Goal: Find specific page/section: Find specific page/section

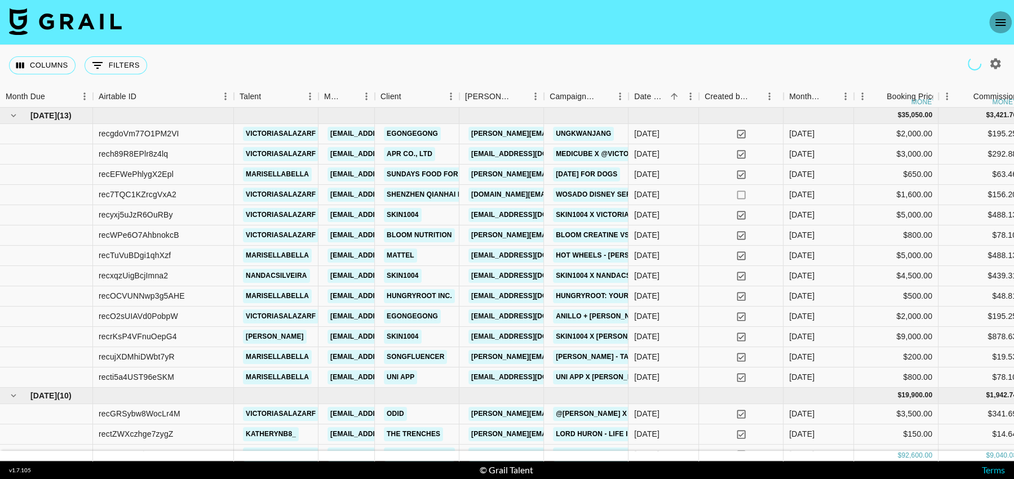
click at [995, 27] on icon "open drawer" at bounding box center [1001, 23] width 14 height 14
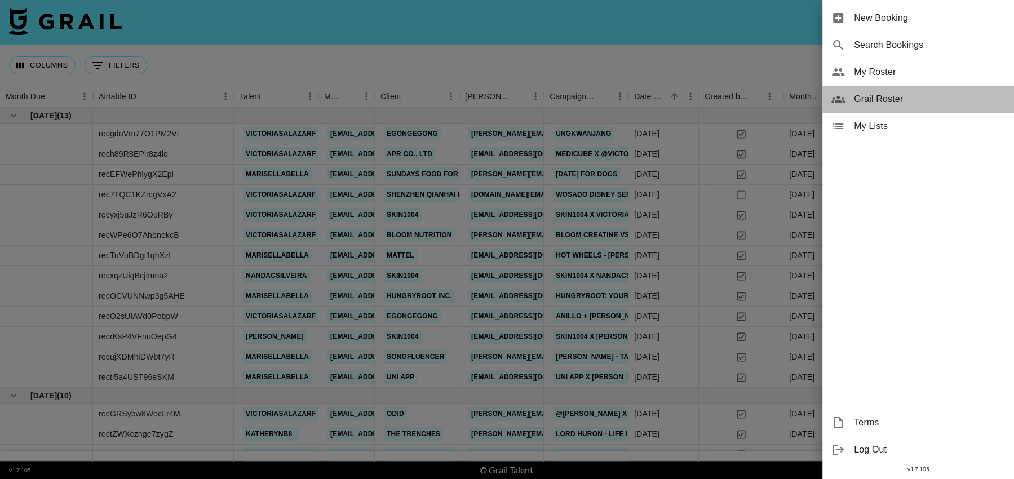
click at [900, 101] on span "Grail Roster" at bounding box center [929, 99] width 151 height 14
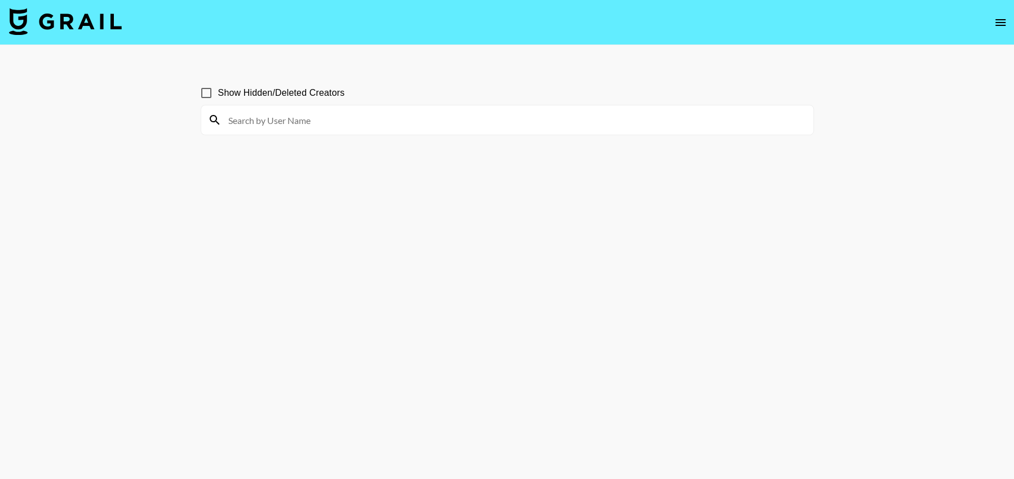
click at [420, 122] on input at bounding box center [514, 120] width 585 height 18
click at [368, 126] on input "[PERSON_NAME]" at bounding box center [514, 120] width 585 height 18
type input "dennyse"
click at [214, 118] on icon at bounding box center [215, 120] width 14 height 14
click at [293, 122] on input "dennyse" at bounding box center [514, 120] width 585 height 18
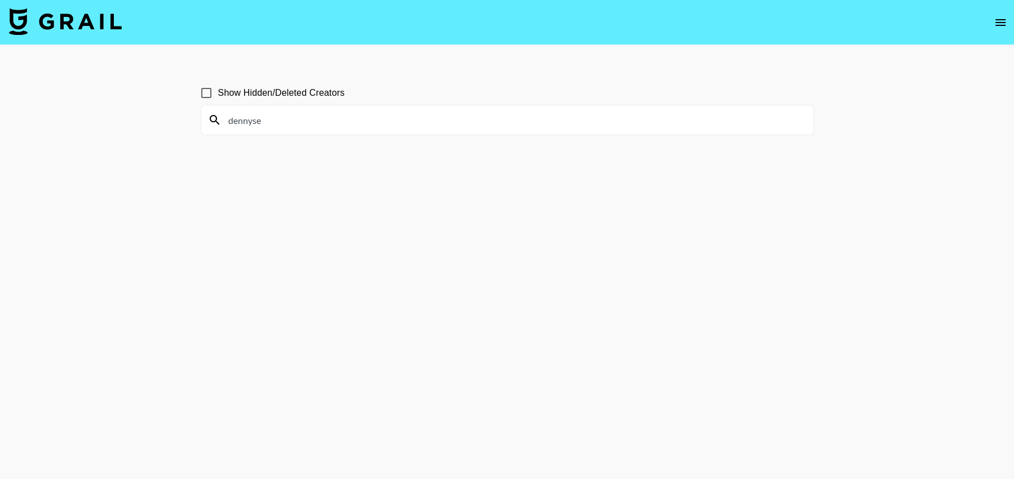
drag, startPoint x: 270, startPoint y: 121, endPoint x: 187, endPoint y: 118, distance: 82.9
click at [187, 118] on main "Show Hidden/Deleted Creators dennyse" at bounding box center [507, 266] width 1014 height 443
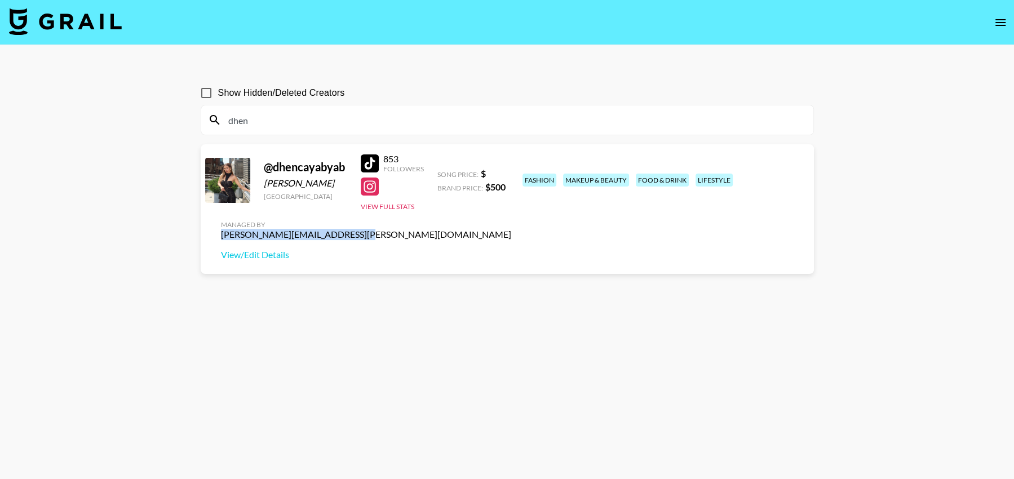
drag, startPoint x: 686, startPoint y: 174, endPoint x: 812, endPoint y: 174, distance: 126.3
click at [812, 174] on div "@ dhencayabyab [PERSON_NAME] [GEOGRAPHIC_DATA] 853 Followers View Full Stats So…" at bounding box center [507, 209] width 613 height 130
copy div "[PERSON_NAME][EMAIL_ADDRESS][PERSON_NAME][DOMAIN_NAME]"
click at [1003, 24] on icon "open drawer" at bounding box center [1001, 23] width 14 height 14
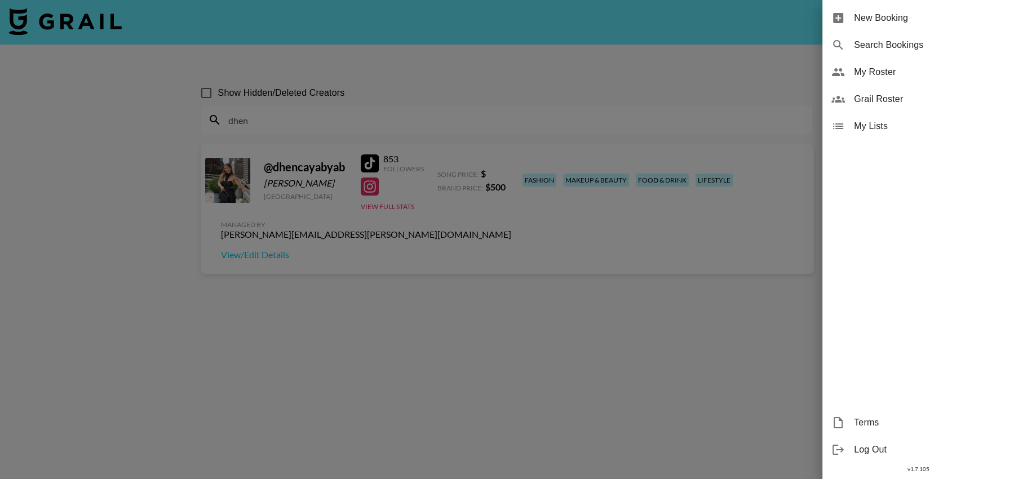
click at [546, 253] on div at bounding box center [507, 239] width 1014 height 479
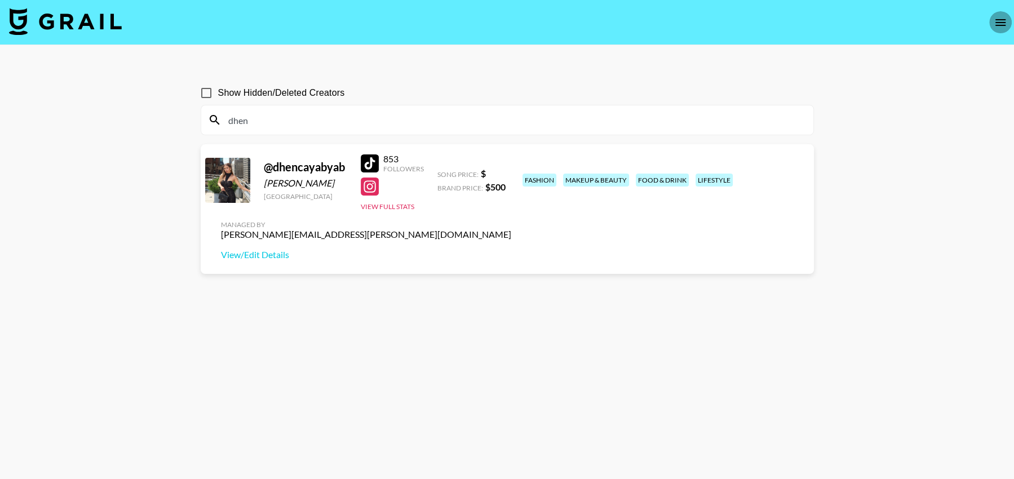
click at [1002, 24] on icon "open drawer" at bounding box center [1001, 23] width 14 height 14
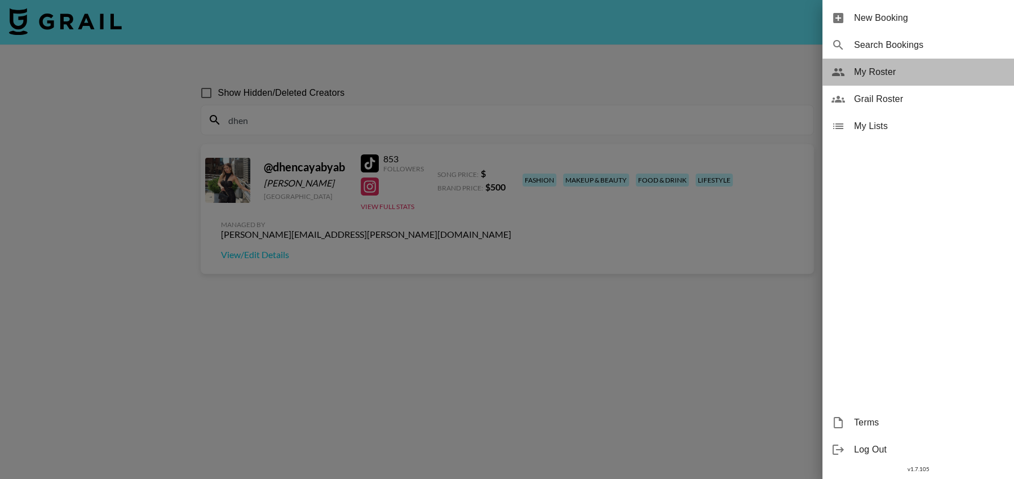
click at [899, 72] on span "My Roster" at bounding box center [929, 72] width 151 height 14
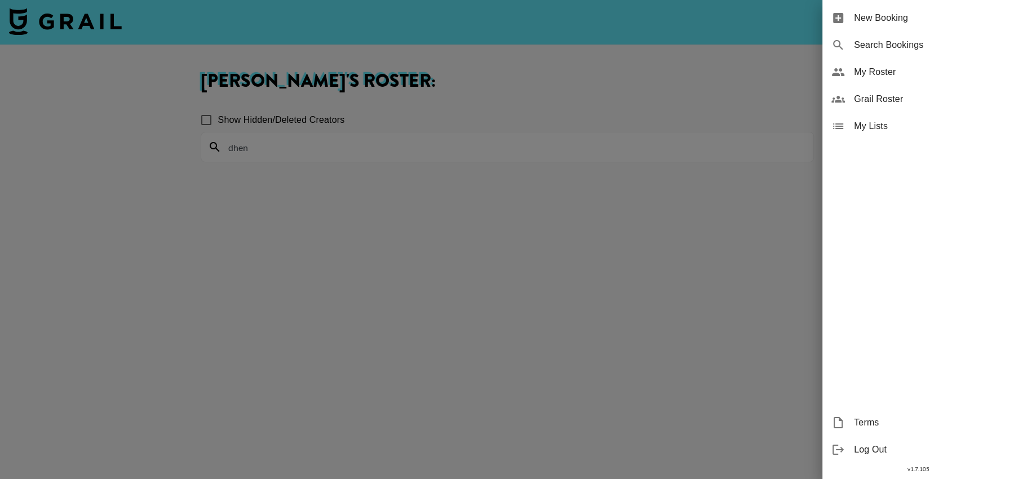
click at [305, 148] on div at bounding box center [507, 239] width 1014 height 479
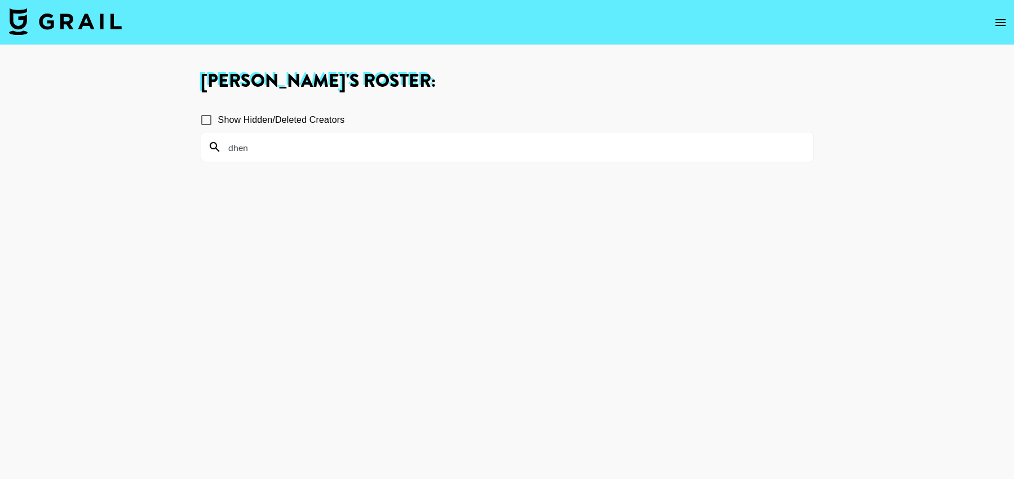
drag, startPoint x: 259, startPoint y: 147, endPoint x: 181, endPoint y: 144, distance: 77.3
click at [181, 144] on main "[PERSON_NAME] 's Roster: Show Hidden/Deleted Creators dhen" at bounding box center [507, 280] width 1014 height 470
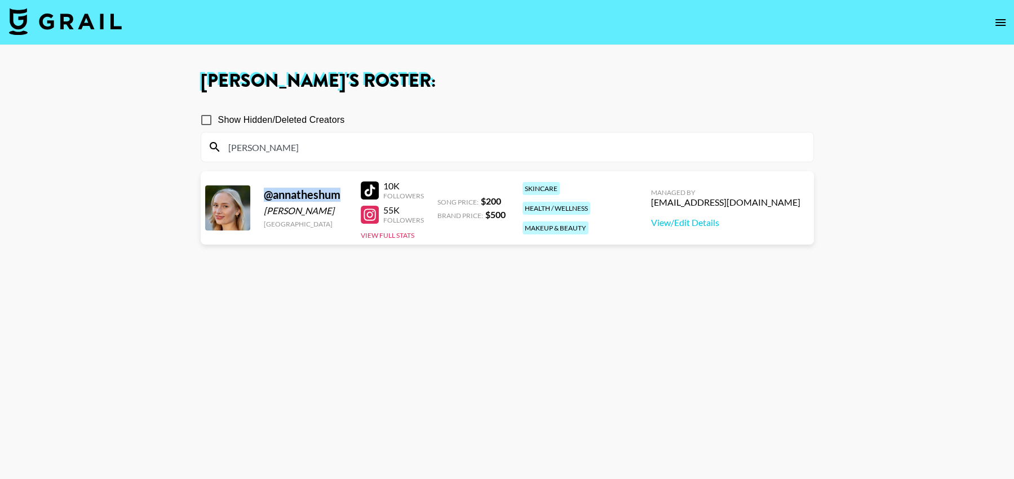
drag, startPoint x: 344, startPoint y: 194, endPoint x: 261, endPoint y: 198, distance: 83.5
click at [261, 198] on div "@ annatheshum [PERSON_NAME] [GEOGRAPHIC_DATA] 10K Followers 55K Followers View …" at bounding box center [507, 207] width 613 height 73
copy div "@ annatheshum"
drag, startPoint x: 262, startPoint y: 148, endPoint x: 172, endPoint y: 145, distance: 89.7
click at [172, 145] on main "[PERSON_NAME] 's Roster: Show Hidden/Deleted Creators [PERSON_NAME] @ annathesh…" at bounding box center [507, 280] width 1014 height 470
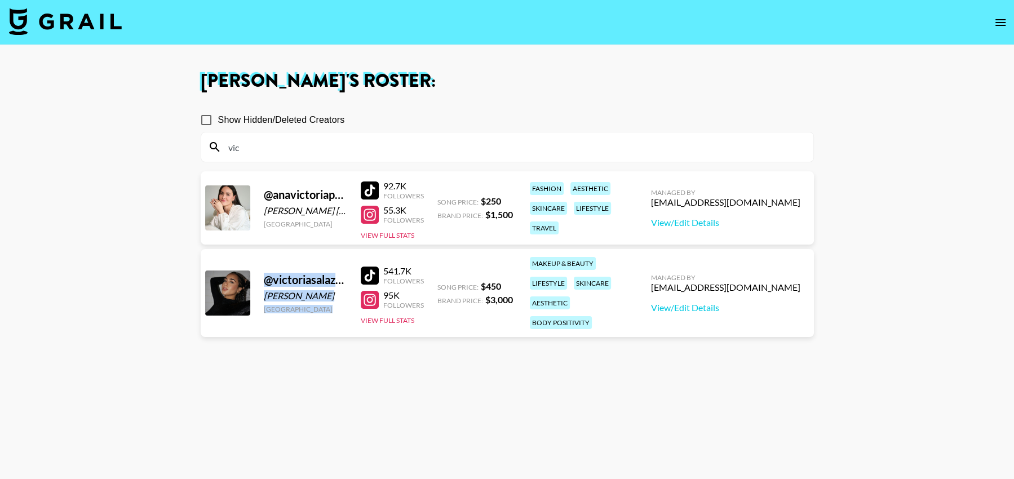
drag, startPoint x: 264, startPoint y: 272, endPoint x: 355, endPoint y: 271, distance: 90.8
click at [355, 271] on div "@ victoriasalazarf [PERSON_NAME] [GEOGRAPHIC_DATA] 541.7K Followers 95K Followe…" at bounding box center [507, 293] width 613 height 88
click at [314, 278] on div "@ victoriasalazarf" at bounding box center [305, 280] width 83 height 14
drag, startPoint x: 264, startPoint y: 272, endPoint x: 313, endPoint y: 272, distance: 49.0
click at [313, 273] on div "@ victoriasalazarf" at bounding box center [305, 280] width 83 height 14
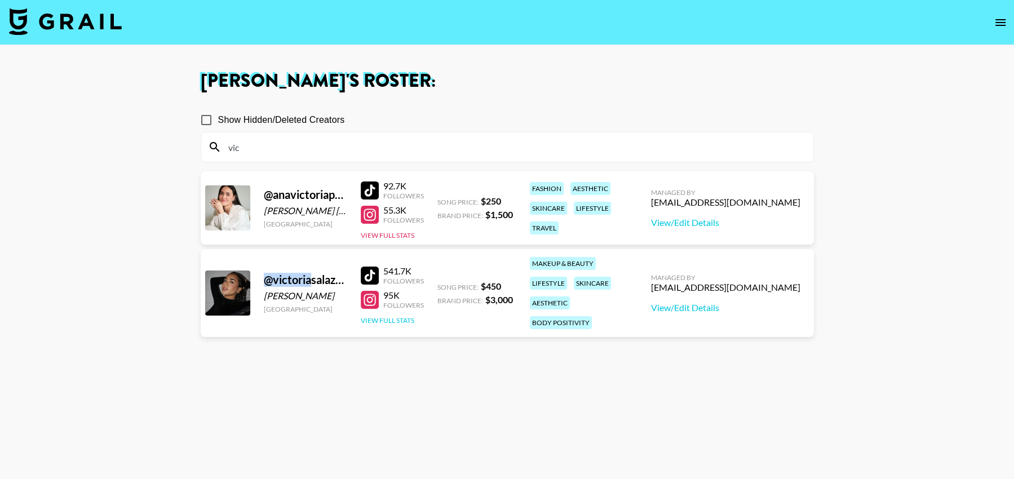
click at [389, 316] on button "View Full Stats" at bounding box center [388, 320] width 54 height 8
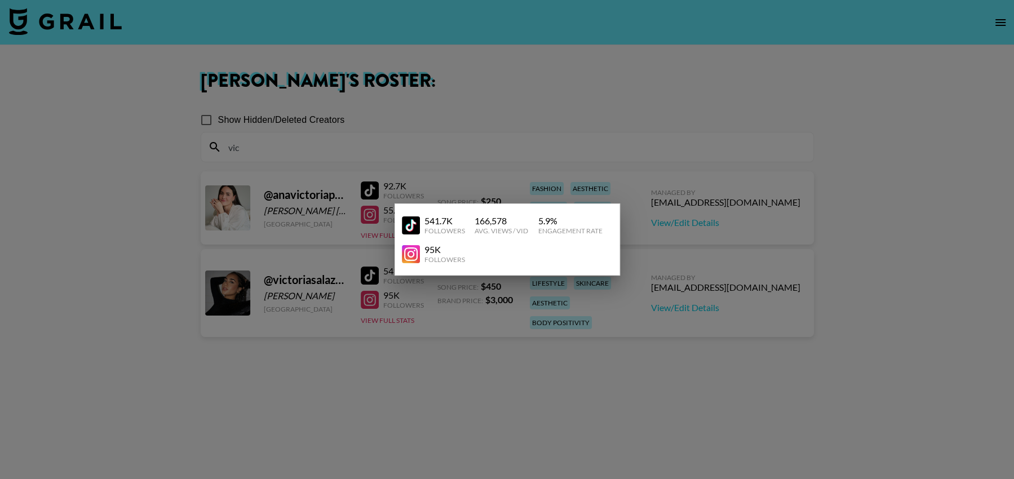
click at [676, 331] on div at bounding box center [507, 239] width 1014 height 479
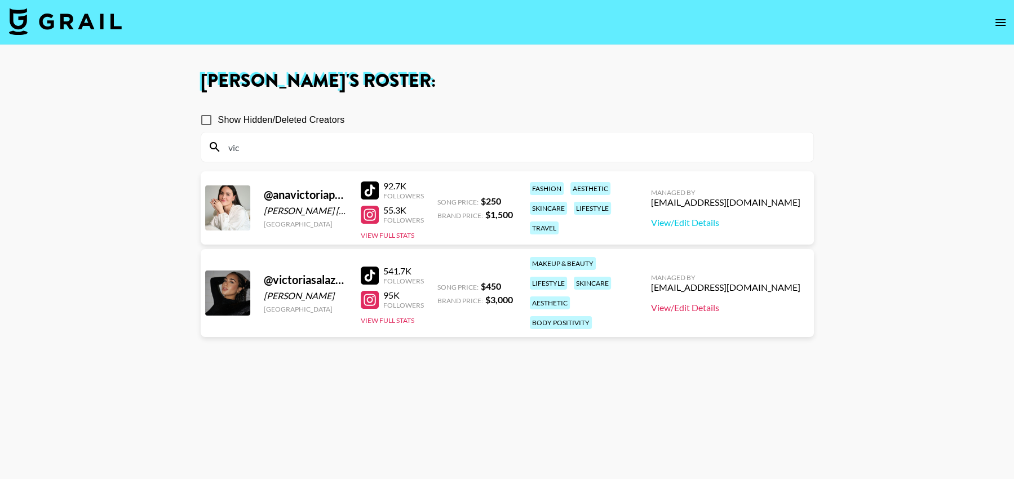
click at [748, 302] on link "View/Edit Details" at bounding box center [725, 307] width 149 height 11
drag, startPoint x: 264, startPoint y: 152, endPoint x: 152, endPoint y: 147, distance: 111.7
click at [152, 147] on main "[PERSON_NAME] 's Roster: Show Hidden/Deleted Creators vic @ anavictoriaperez_ […" at bounding box center [507, 280] width 1014 height 470
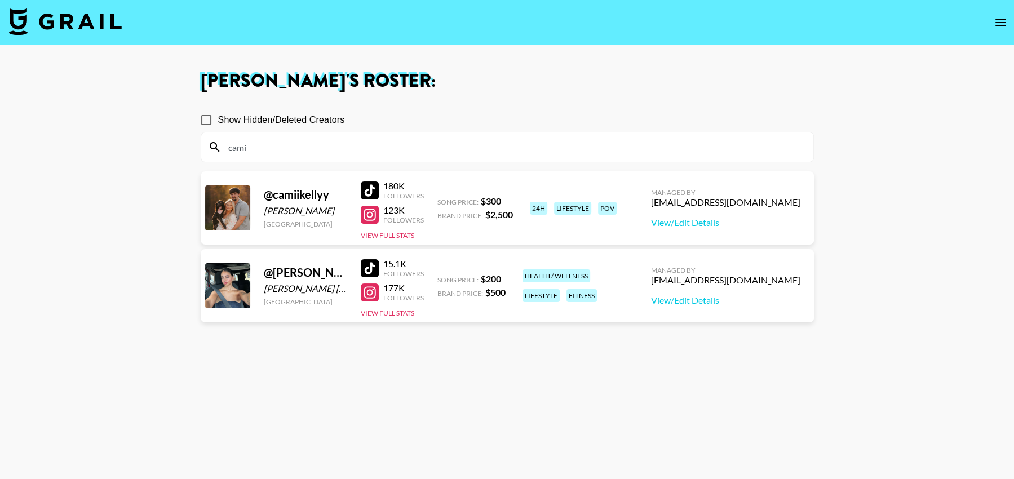
type input "cami"
click at [273, 185] on div "@ camiikellyy [PERSON_NAME] [GEOGRAPHIC_DATA] 180K Followers 123K Followers Vie…" at bounding box center [507, 207] width 613 height 73
drag, startPoint x: 339, startPoint y: 192, endPoint x: 262, endPoint y: 196, distance: 76.8
click at [262, 196] on div "@ camiikellyy [PERSON_NAME] [GEOGRAPHIC_DATA] 180K Followers 123K Followers Vie…" at bounding box center [507, 207] width 613 height 73
copy div "@ camiikellyy"
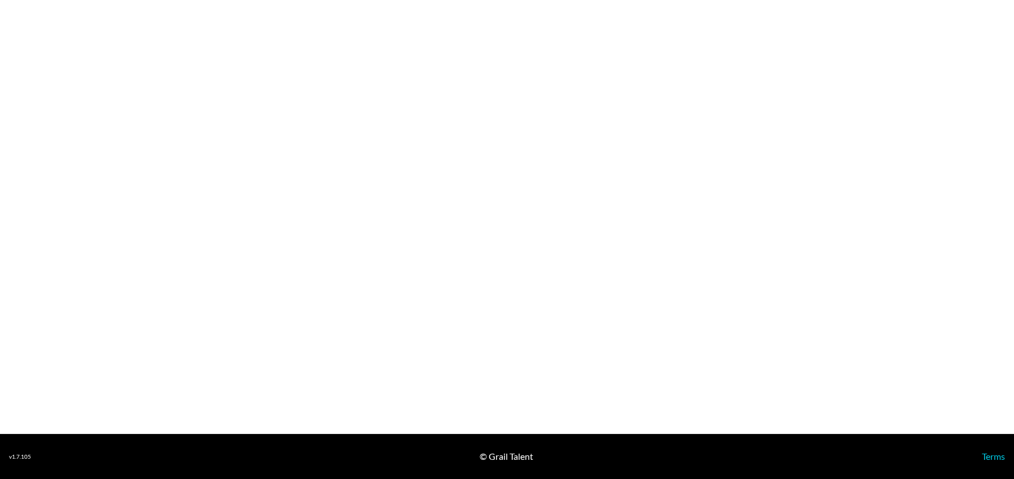
select select "USD"
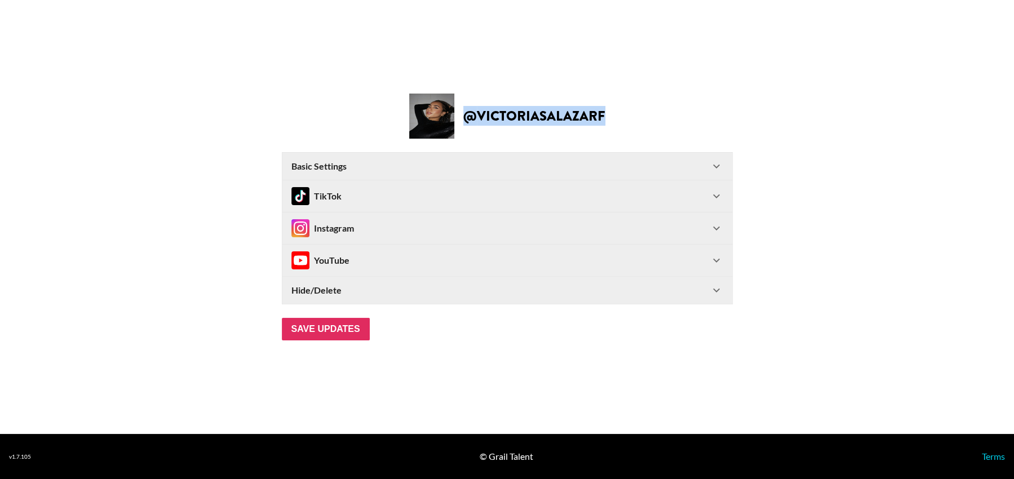
drag, startPoint x: 466, startPoint y: 118, endPoint x: 612, endPoint y: 121, distance: 146.6
click at [612, 121] on div "@ victoriasalazarf" at bounding box center [507, 116] width 996 height 45
copy h2 "@ victoriasalazarf"
